Goal: Understand process/instructions

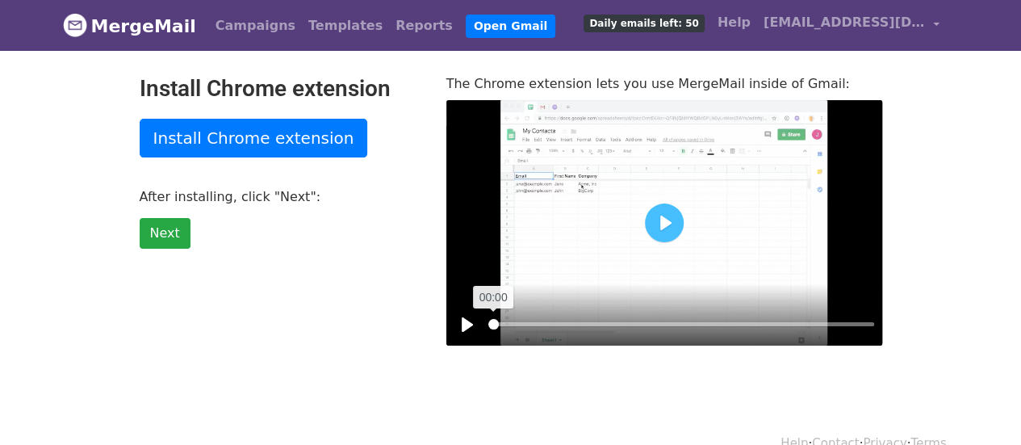
drag, startPoint x: 584, startPoint y: 321, endPoint x: 456, endPoint y: 324, distance: 127.6
click at [488, 324] on input "Seek" at bounding box center [681, 323] width 386 height 15
drag, startPoint x: 628, startPoint y: 319, endPoint x: 424, endPoint y: 327, distance: 204.3
click at [488, 327] on input "Seek" at bounding box center [681, 323] width 386 height 15
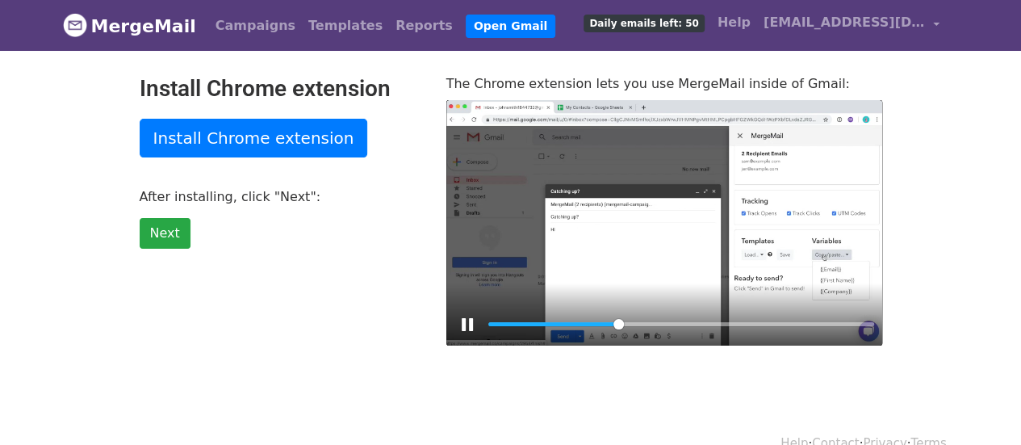
click at [527, 248] on div at bounding box center [664, 222] width 436 height 245
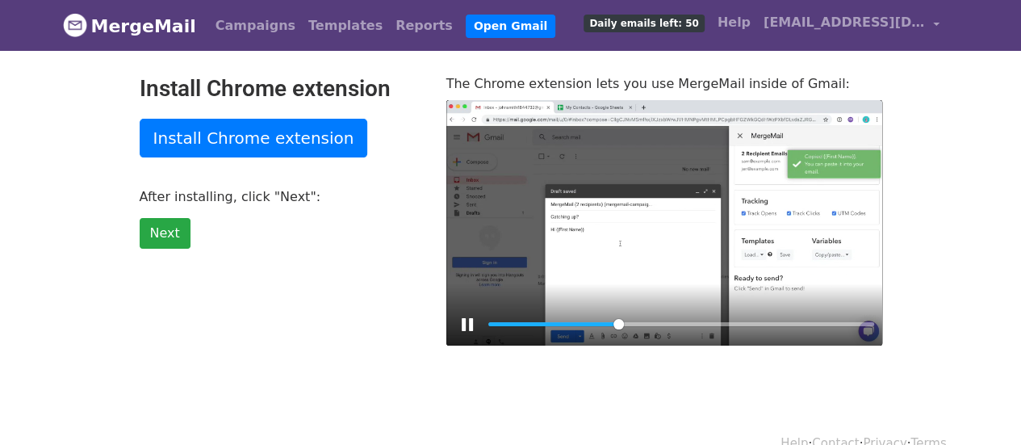
type input "33.63"
click at [162, 232] on link "Next" at bounding box center [165, 233] width 51 height 31
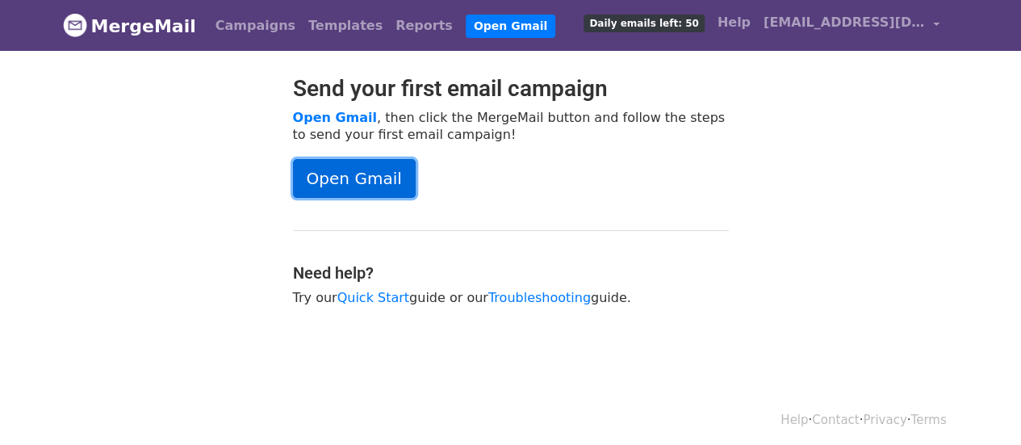
click at [329, 175] on link "Open Gmail" at bounding box center [354, 178] width 123 height 39
